Goal: Task Accomplishment & Management: Manage account settings

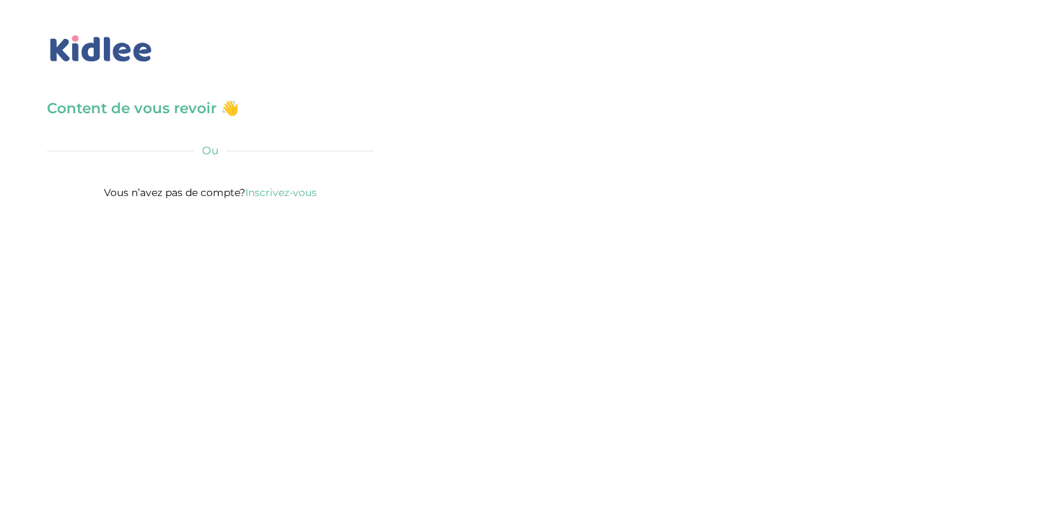
click at [167, 142] on div "Ou" at bounding box center [210, 150] width 327 height 19
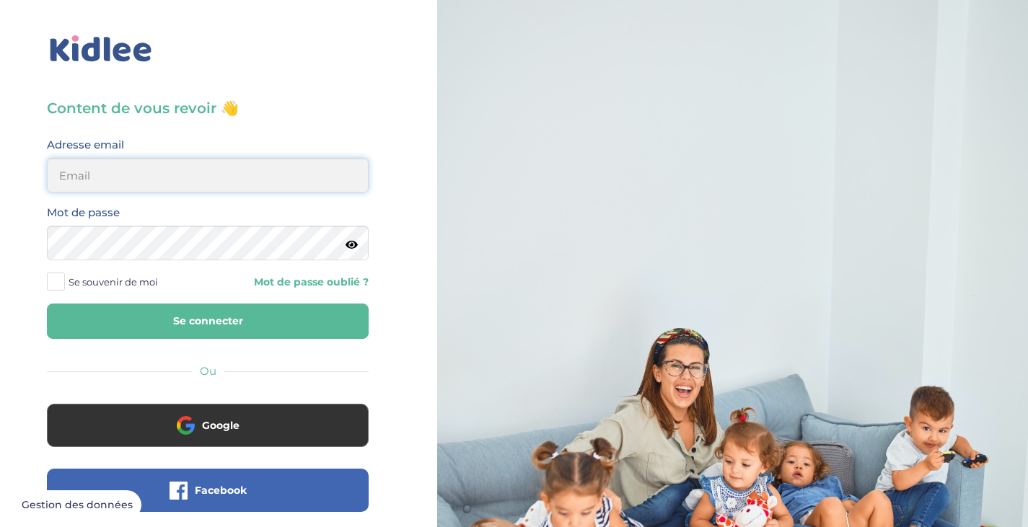
click at [105, 191] on input "email" at bounding box center [208, 175] width 322 height 35
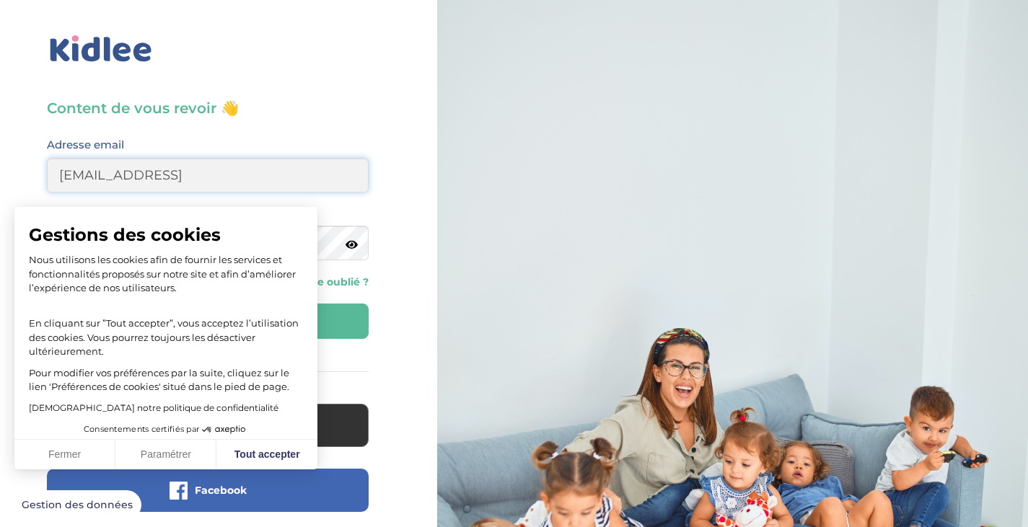
click at [47, 304] on button "Se connecter" at bounding box center [208, 321] width 322 height 35
click at [133, 176] on input "[EMAIL_ADDRESS]" at bounding box center [208, 175] width 322 height 35
click at [174, 177] on input "[EMAIL_ADDRESS]" at bounding box center [208, 175] width 322 height 35
type input "[EMAIL_ADDRESS]"
click at [261, 445] on button "Tout accepter" at bounding box center [266, 455] width 101 height 30
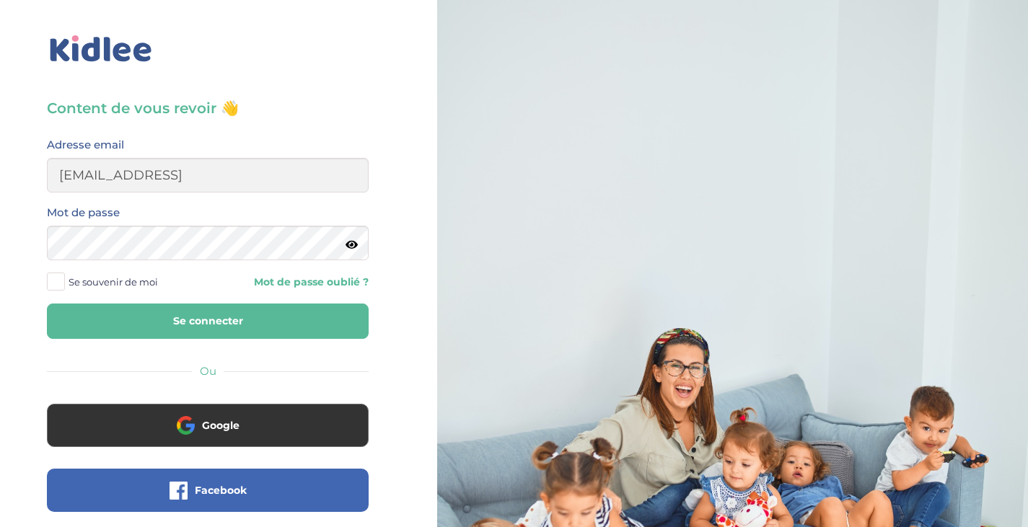
click at [352, 248] on icon at bounding box center [351, 244] width 12 height 11
click at [352, 248] on icon at bounding box center [351, 244] width 14 height 11
click at [155, 320] on button "Se connecter" at bounding box center [208, 321] width 322 height 35
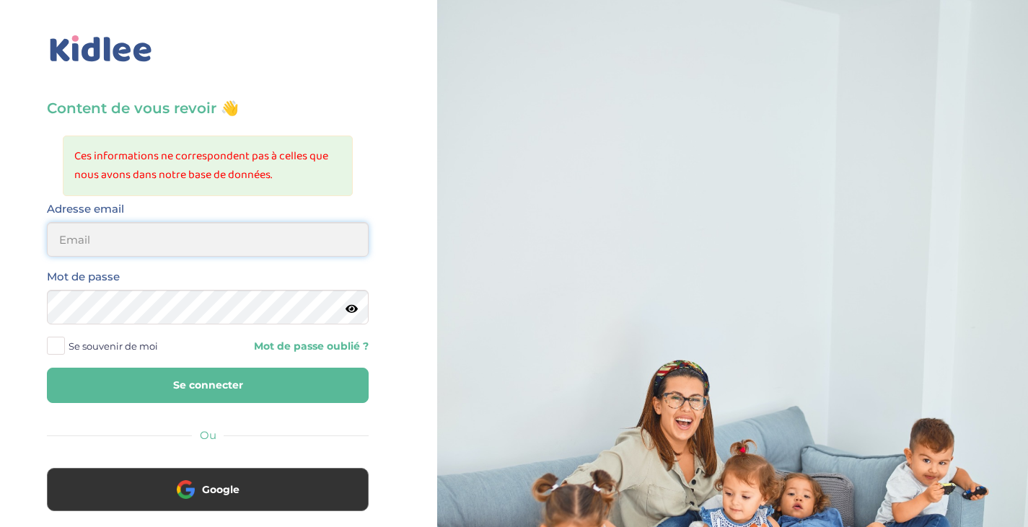
click at [95, 230] on input "email" at bounding box center [208, 239] width 322 height 35
type input "S"
type input "[EMAIL_ADDRESS][DOMAIN_NAME]"
click at [348, 308] on icon at bounding box center [351, 309] width 12 height 11
click at [348, 308] on icon at bounding box center [351, 309] width 14 height 11
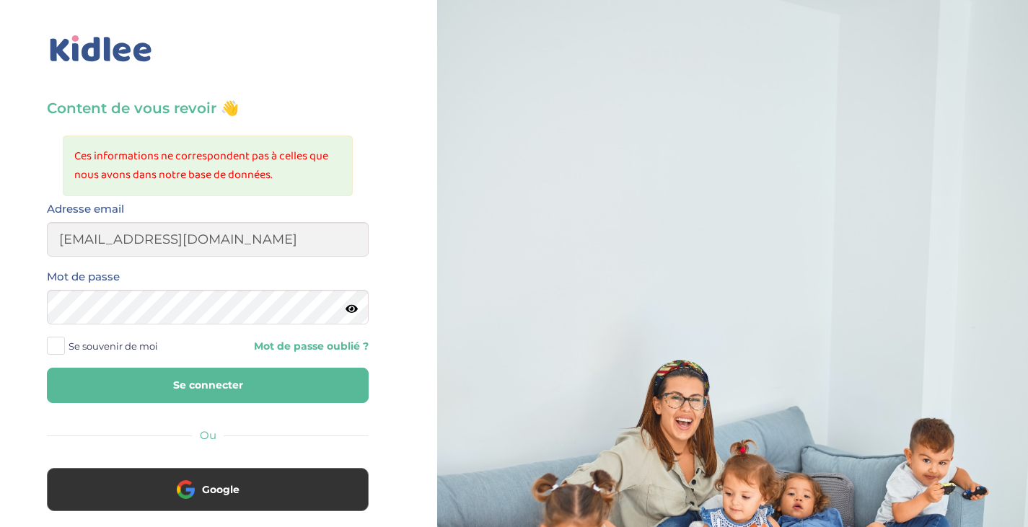
click at [58, 343] on span at bounding box center [56, 346] width 18 height 18
click at [0, 0] on input "Se souvenir de moi" at bounding box center [0, 0] width 0 height 0
click at [87, 385] on button "Se connecter" at bounding box center [208, 385] width 322 height 35
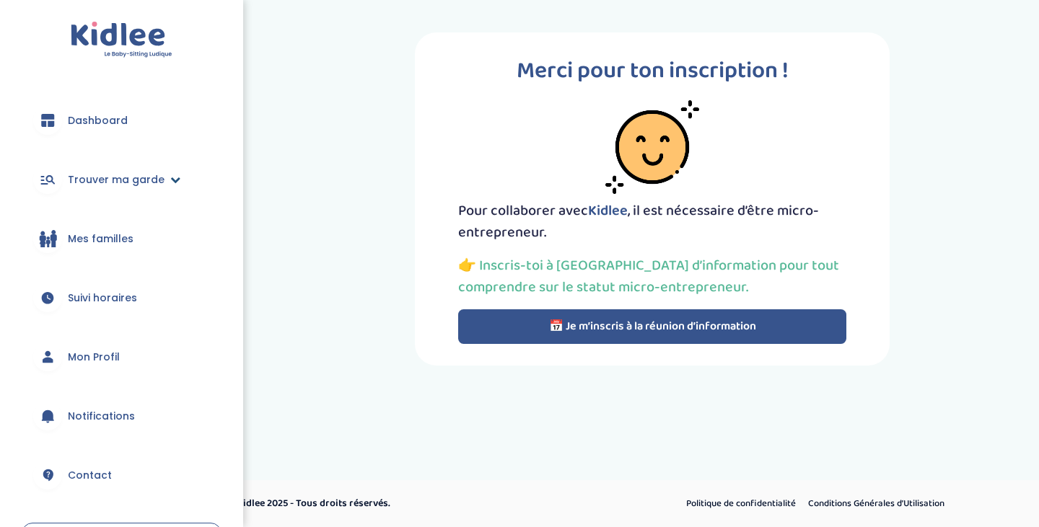
click at [105, 180] on span "Trouver ma garde" at bounding box center [116, 179] width 97 height 15
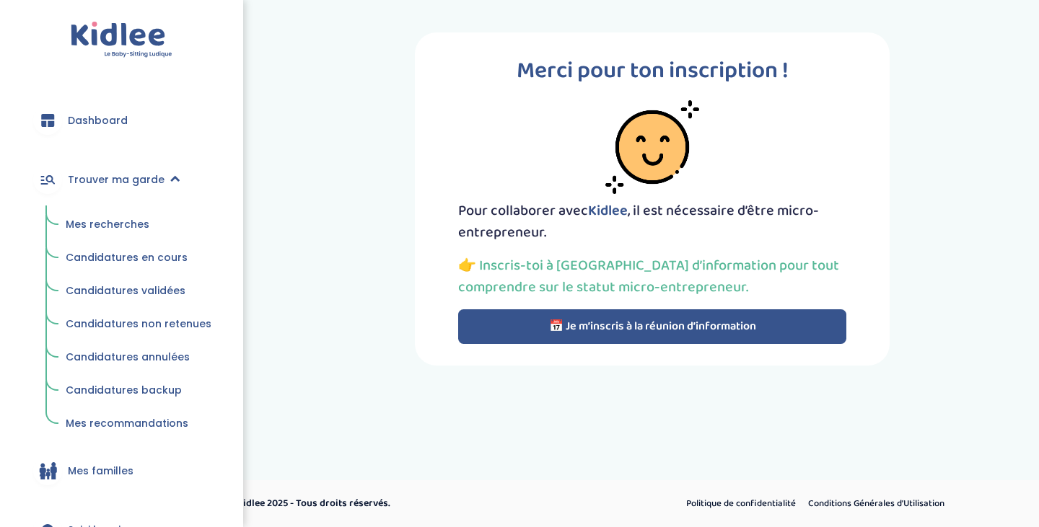
click at [119, 220] on span "Mes recherches" at bounding box center [108, 224] width 84 height 14
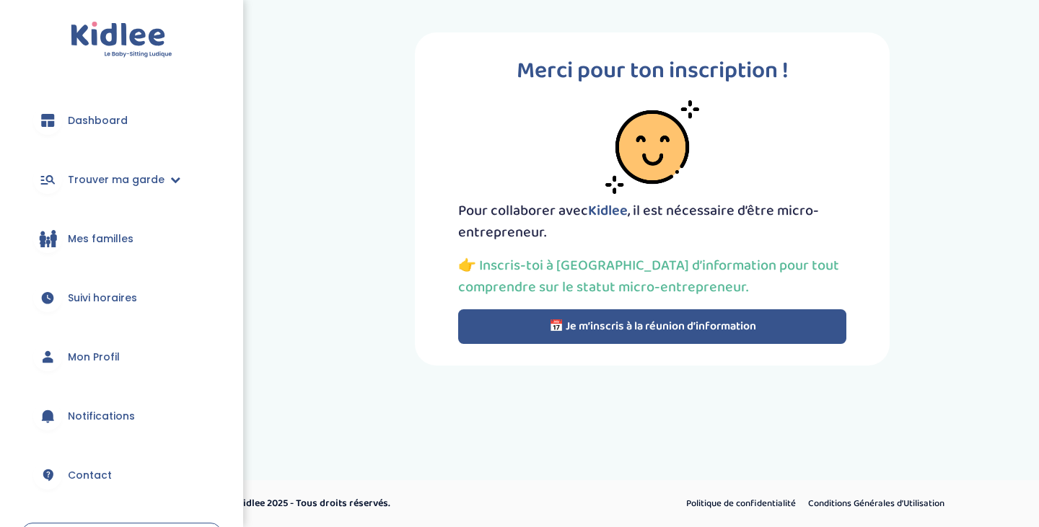
click at [622, 317] on button "📅 Je m’inscris à la réunion d’information" at bounding box center [652, 326] width 388 height 35
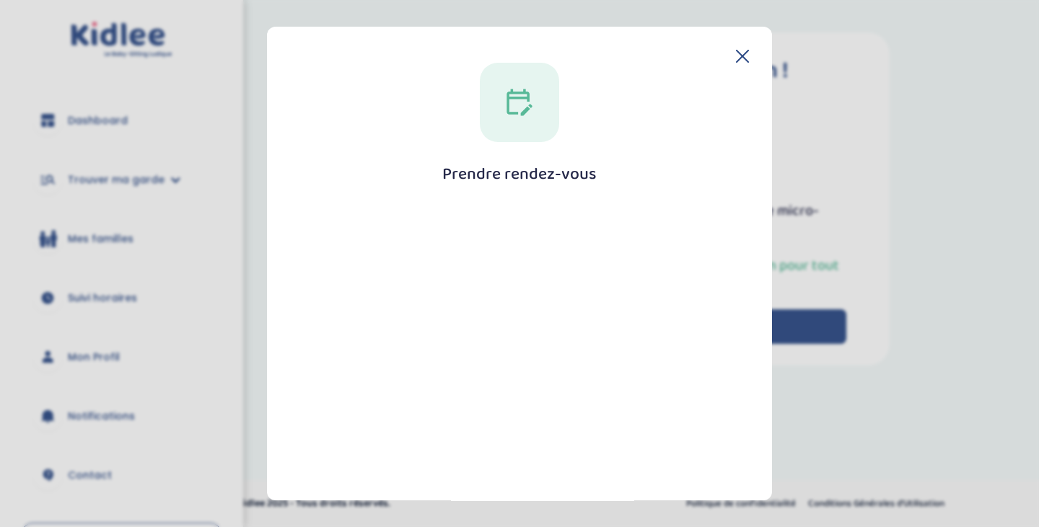
scroll to position [142, 0]
